Goal: Find specific page/section: Find specific page/section

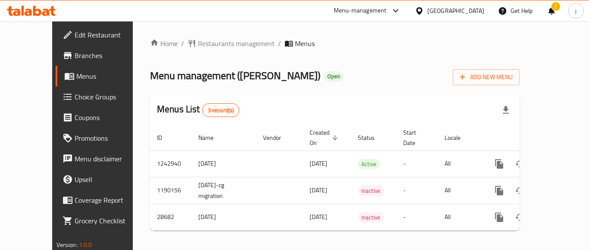
click at [469, 9] on div "Kuwait" at bounding box center [455, 10] width 57 height 9
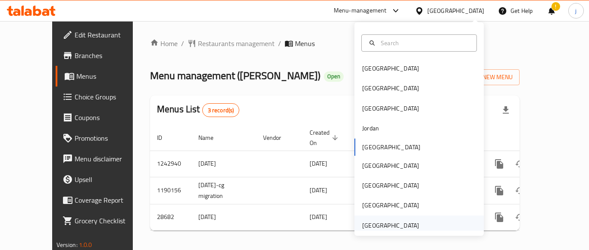
click at [405, 222] on div "[GEOGRAPHIC_DATA]" at bounding box center [390, 225] width 57 height 9
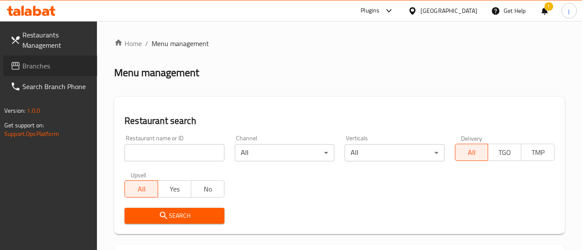
click at [41, 66] on span "Branches" at bounding box center [56, 66] width 68 height 10
